Goal: Navigation & Orientation: Find specific page/section

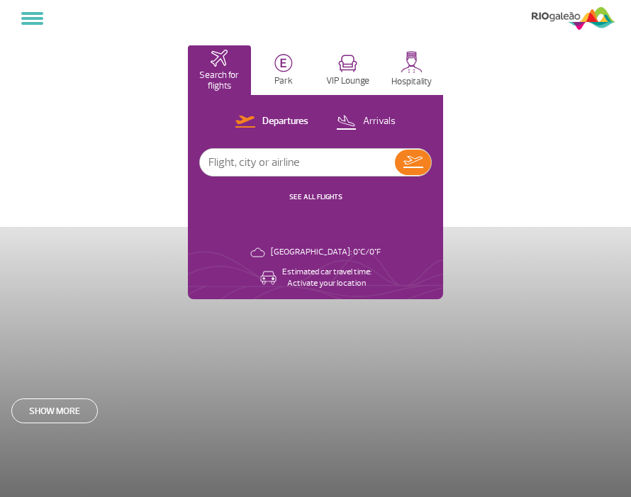
select select
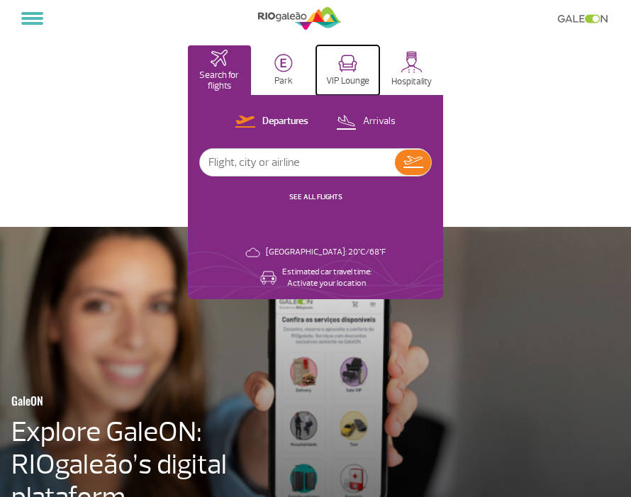
click at [345, 67] on img at bounding box center [347, 64] width 19 height 18
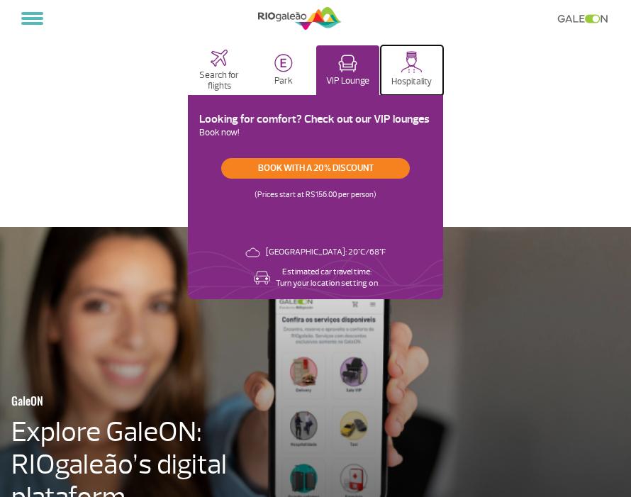
click at [412, 62] on img at bounding box center [412, 62] width 22 height 22
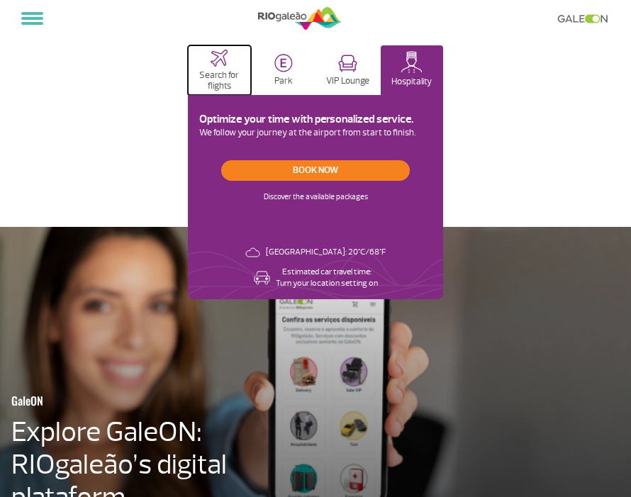
click at [227, 58] on img at bounding box center [219, 58] width 17 height 17
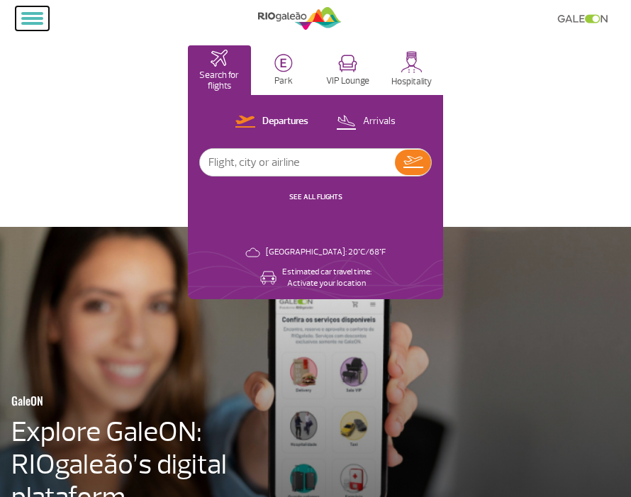
click at [30, 16] on button at bounding box center [32, 18] width 33 height 24
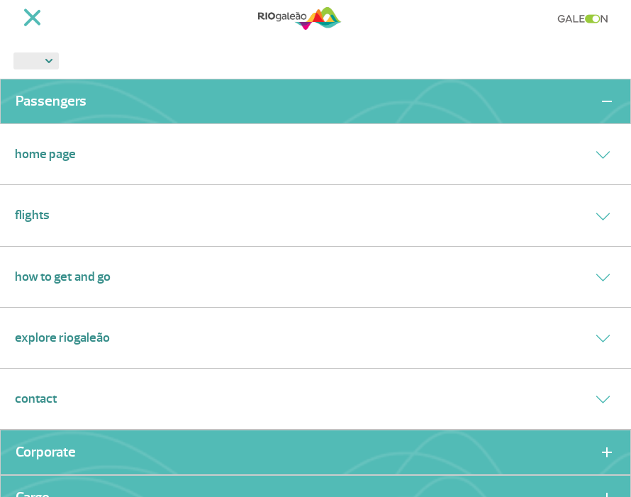
click at [45, 211] on link "Flights" at bounding box center [32, 215] width 35 height 19
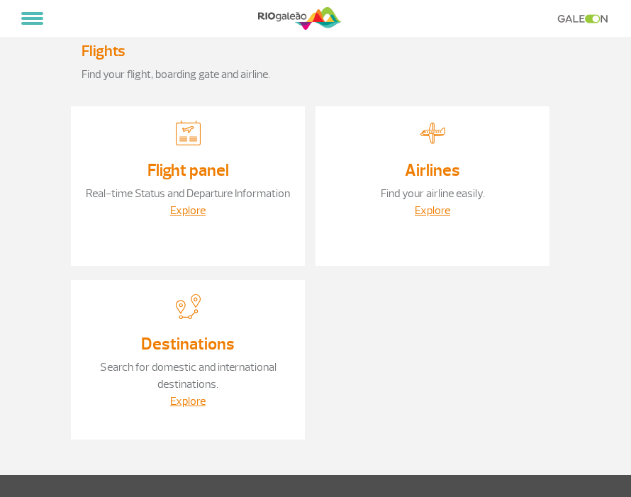
click at [238, 271] on app-grouping-card-item "Flight panel Real-time Status and Departure Information Explore" at bounding box center [193, 193] width 245 height 174
click at [26, 22] on span at bounding box center [32, 23] width 22 height 3
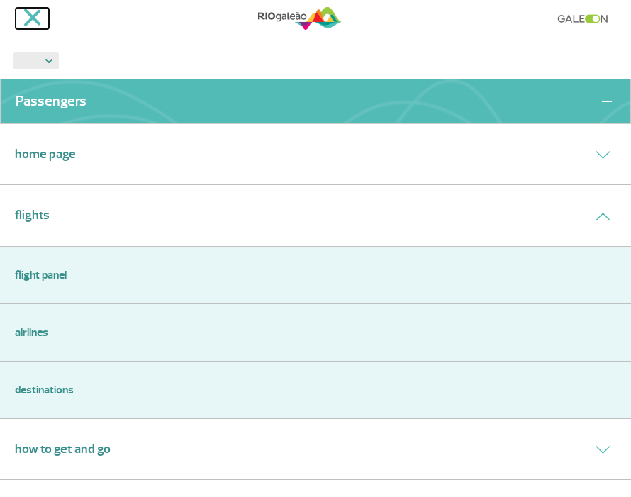
click at [26, 22] on span at bounding box center [32, 18] width 18 height 18
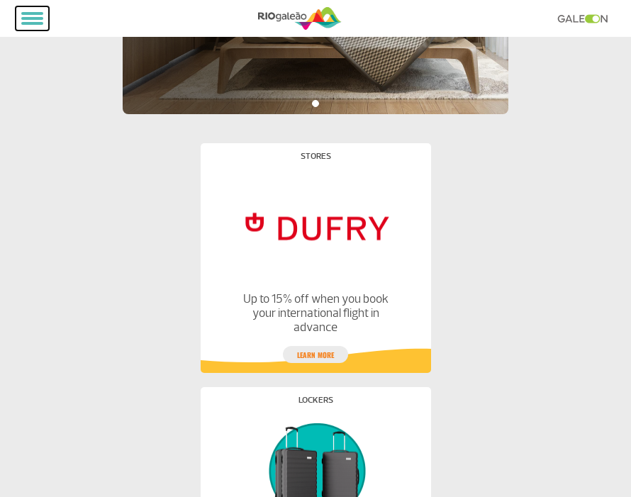
scroll to position [739, 0]
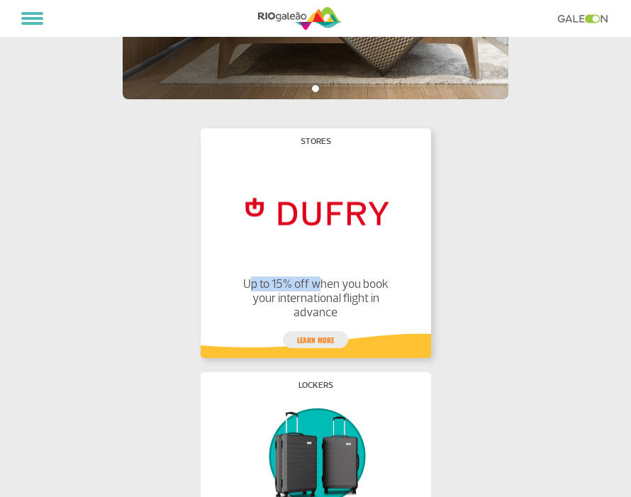
drag, startPoint x: 242, startPoint y: 286, endPoint x: 311, endPoint y: 287, distance: 68.8
click at [311, 287] on p "Up to 15% off when you book your international flight in advance" at bounding box center [315, 298] width 155 height 43
click at [340, 284] on p "Up to 15% off when you book your international flight in advance" at bounding box center [315, 298] width 155 height 43
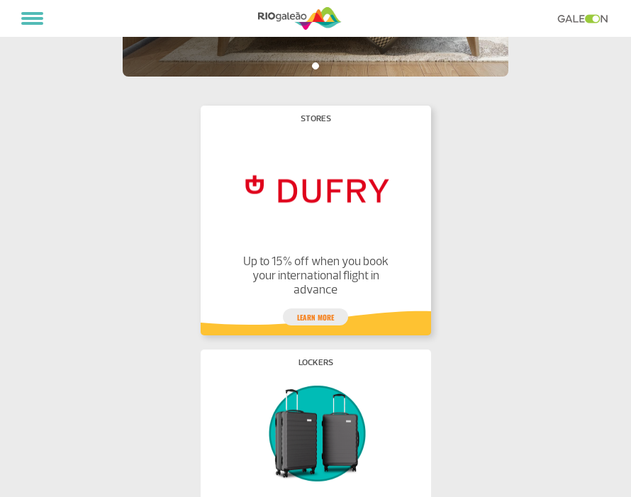
scroll to position [781, 0]
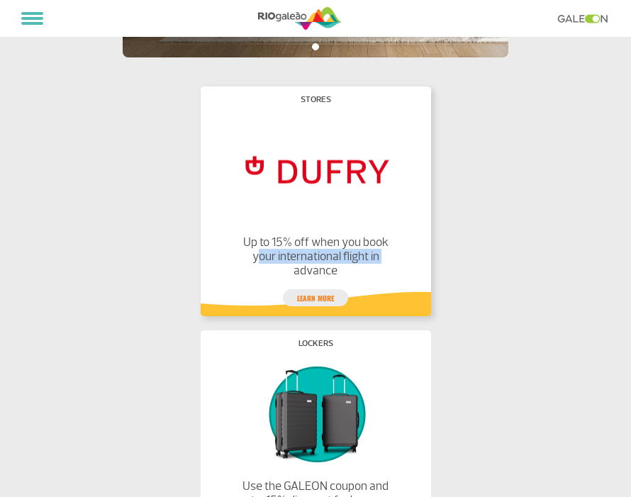
drag, startPoint x: 250, startPoint y: 256, endPoint x: 389, endPoint y: 257, distance: 139.0
click at [389, 257] on p "Up to 15% off when you book your international flight in advance" at bounding box center [315, 256] width 155 height 43
click at [352, 268] on p "Up to 15% off when you book your international flight in advance" at bounding box center [315, 256] width 155 height 43
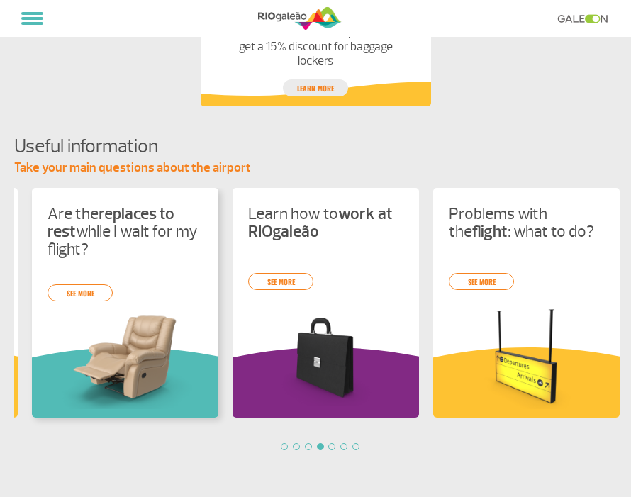
scroll to position [0, 788]
